Goal: Task Accomplishment & Management: Complete application form

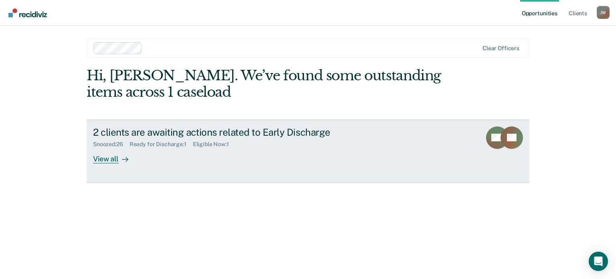
click at [105, 160] on div "View all" at bounding box center [115, 156] width 45 height 16
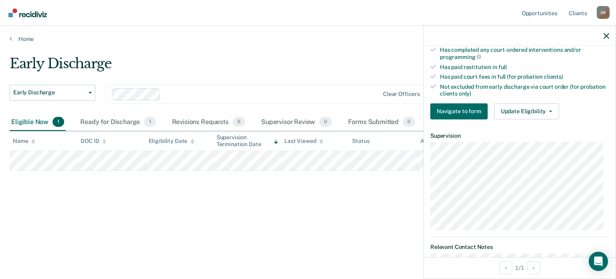
scroll to position [241, 0]
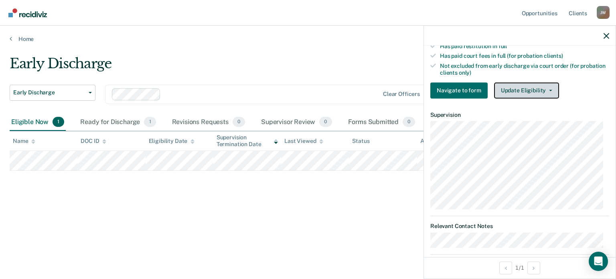
click at [508, 86] on button "Update Eligibility" at bounding box center [526, 90] width 65 height 16
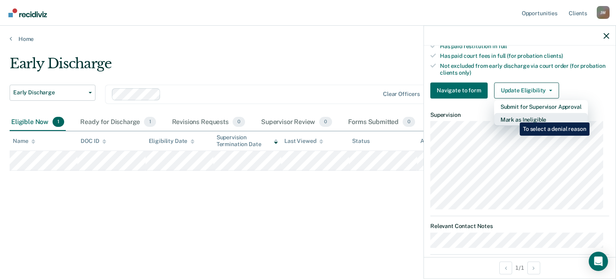
click at [514, 116] on button "Mark as Ineligible" at bounding box center [541, 119] width 94 height 13
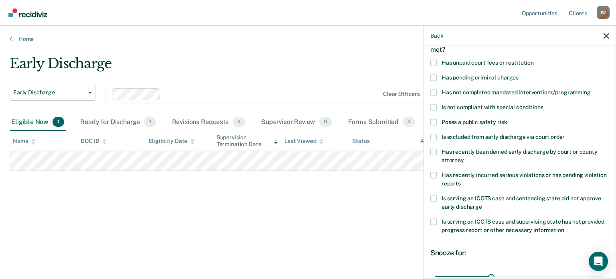
scroll to position [43, 0]
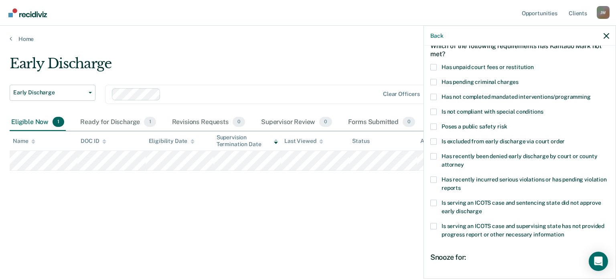
click at [432, 94] on span at bounding box center [434, 97] width 6 height 6
click at [591, 94] on input "Has not completed mandated interventions/programming" at bounding box center [591, 94] width 0 height 0
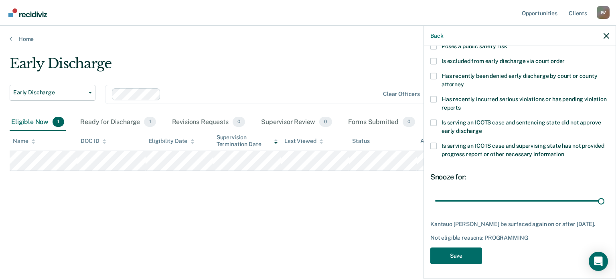
drag, startPoint x: 490, startPoint y: 200, endPoint x: 616, endPoint y: 185, distance: 127.4
type input "90"
click at [605, 194] on input "range" at bounding box center [519, 201] width 169 height 14
click at [447, 259] on button "Save" at bounding box center [457, 255] width 52 height 16
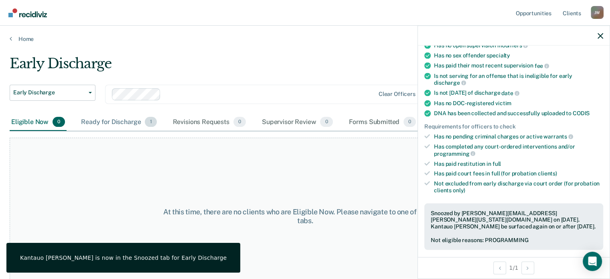
click at [124, 119] on div "Ready for Discharge 1" at bounding box center [118, 123] width 79 height 18
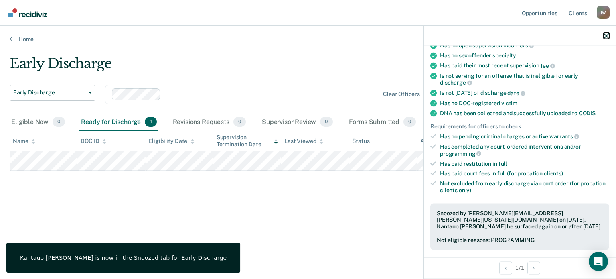
click at [607, 38] on icon "button" at bounding box center [607, 36] width 6 height 6
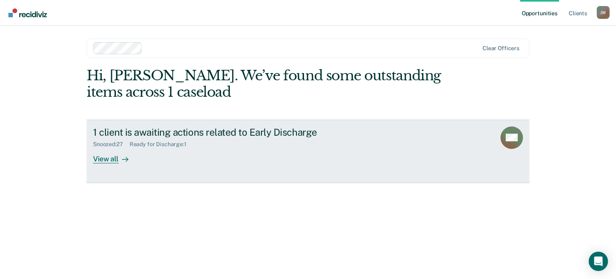
click at [104, 158] on div "View all" at bounding box center [115, 156] width 45 height 16
